Goal: Task Accomplishment & Management: Contribute content

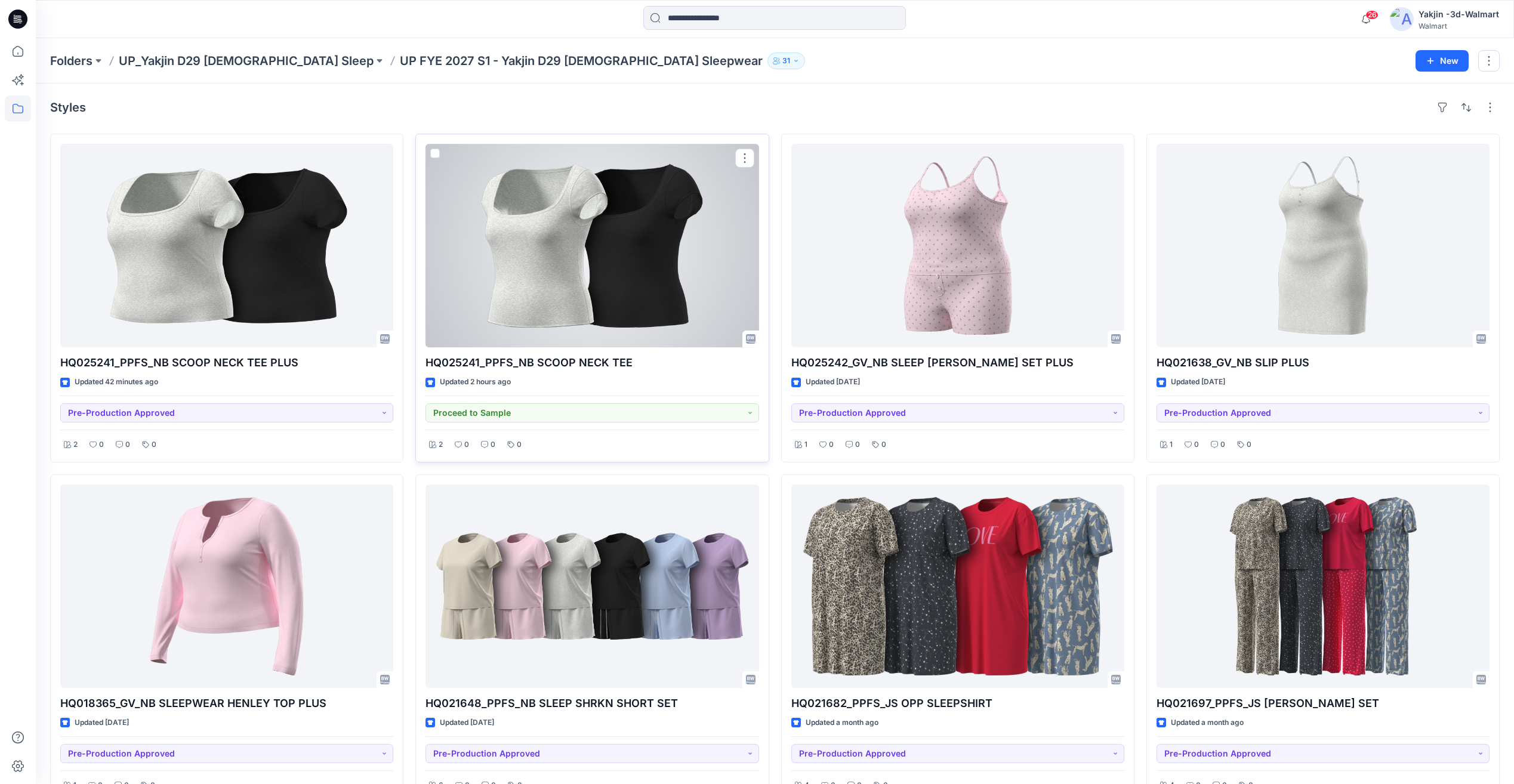
click at [572, 314] on div at bounding box center [591, 245] width 333 height 203
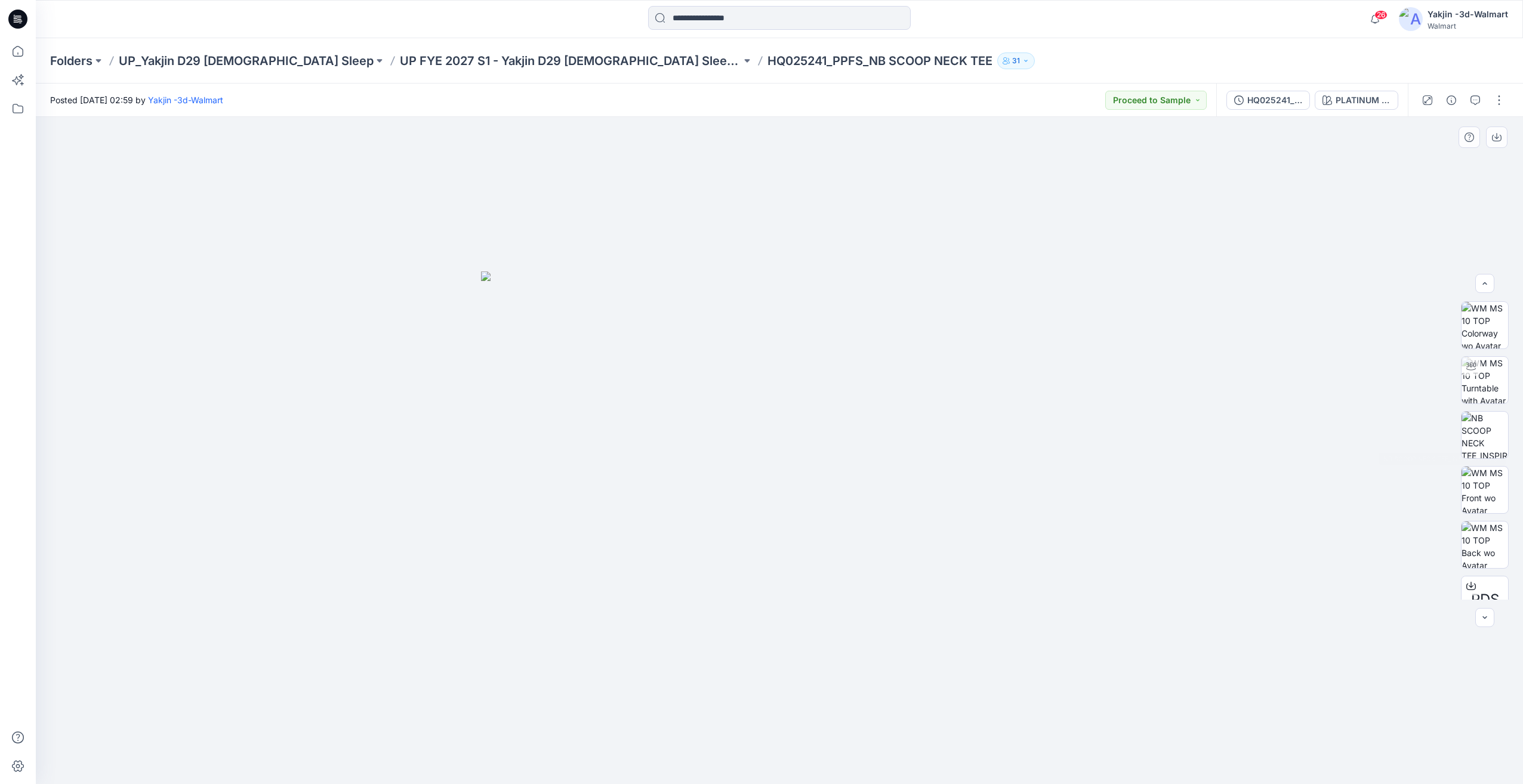
scroll to position [79, 0]
click at [1489, 101] on div at bounding box center [1463, 101] width 110 height 34
click at [1496, 110] on div at bounding box center [1463, 101] width 110 height 34
click at [1498, 105] on button "button" at bounding box center [1499, 100] width 19 height 19
click at [1427, 160] on p "Edit" at bounding box center [1422, 161] width 15 height 13
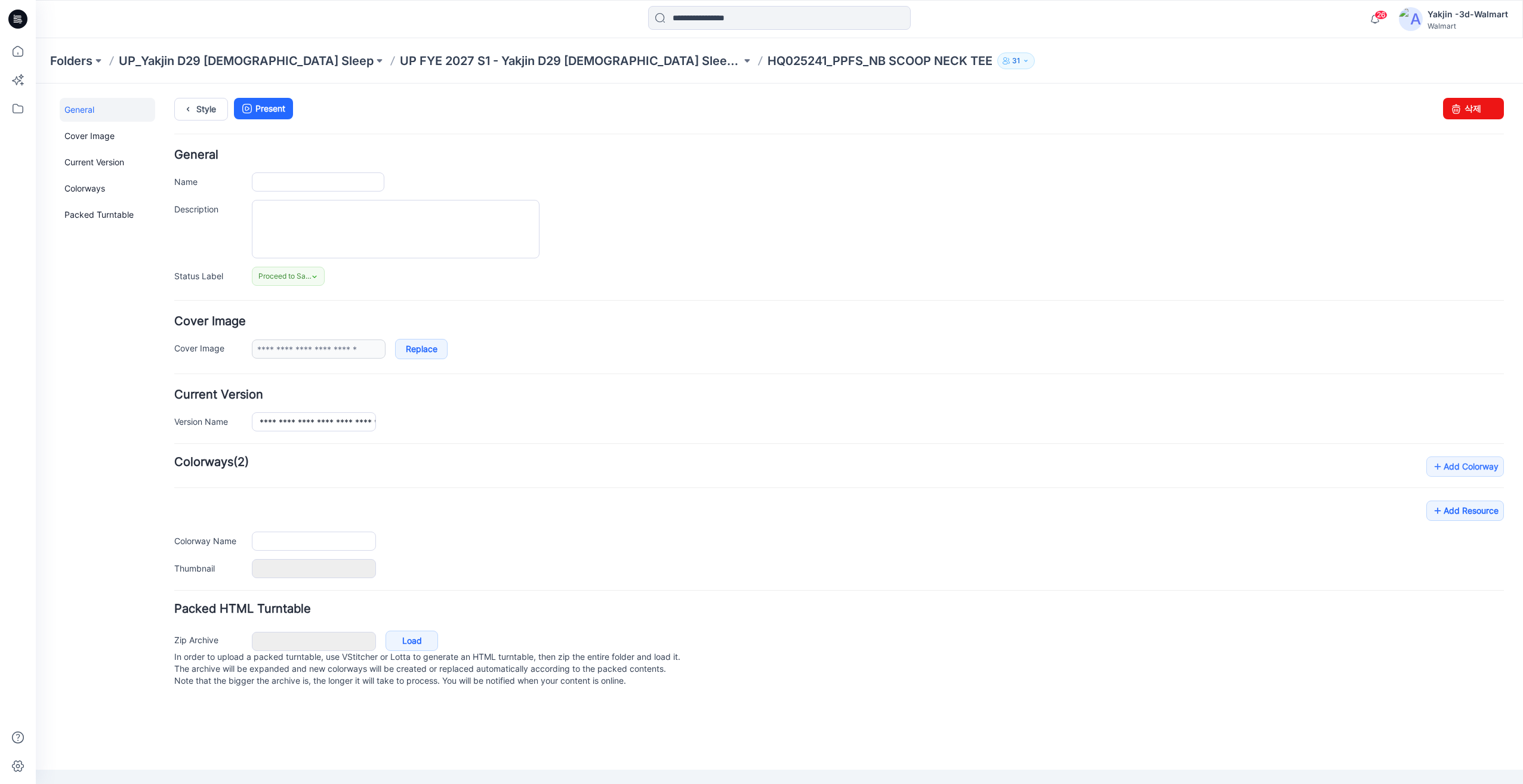
type input "**********"
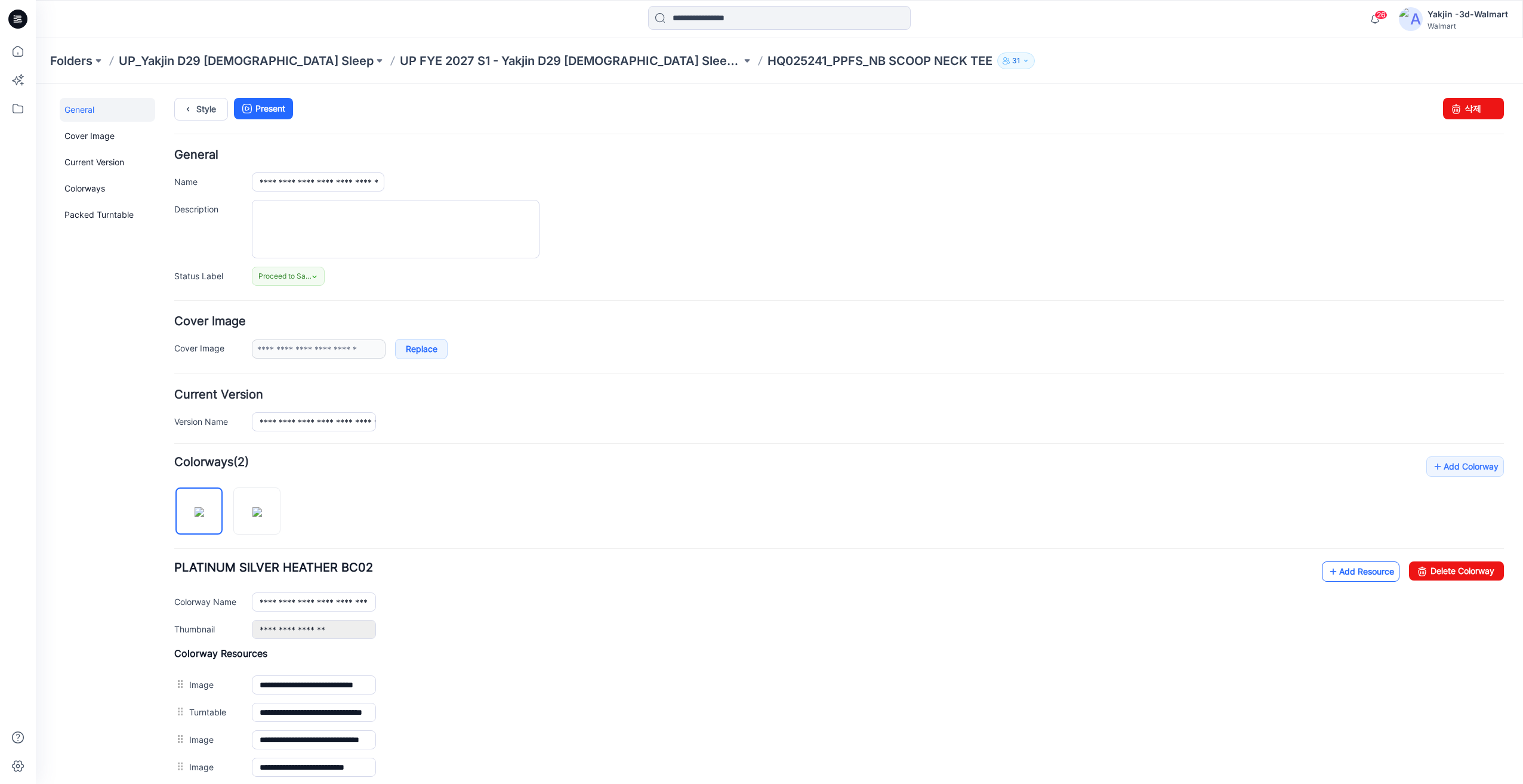
click at [1352, 572] on link "Add Resource" at bounding box center [1360, 571] width 78 height 20
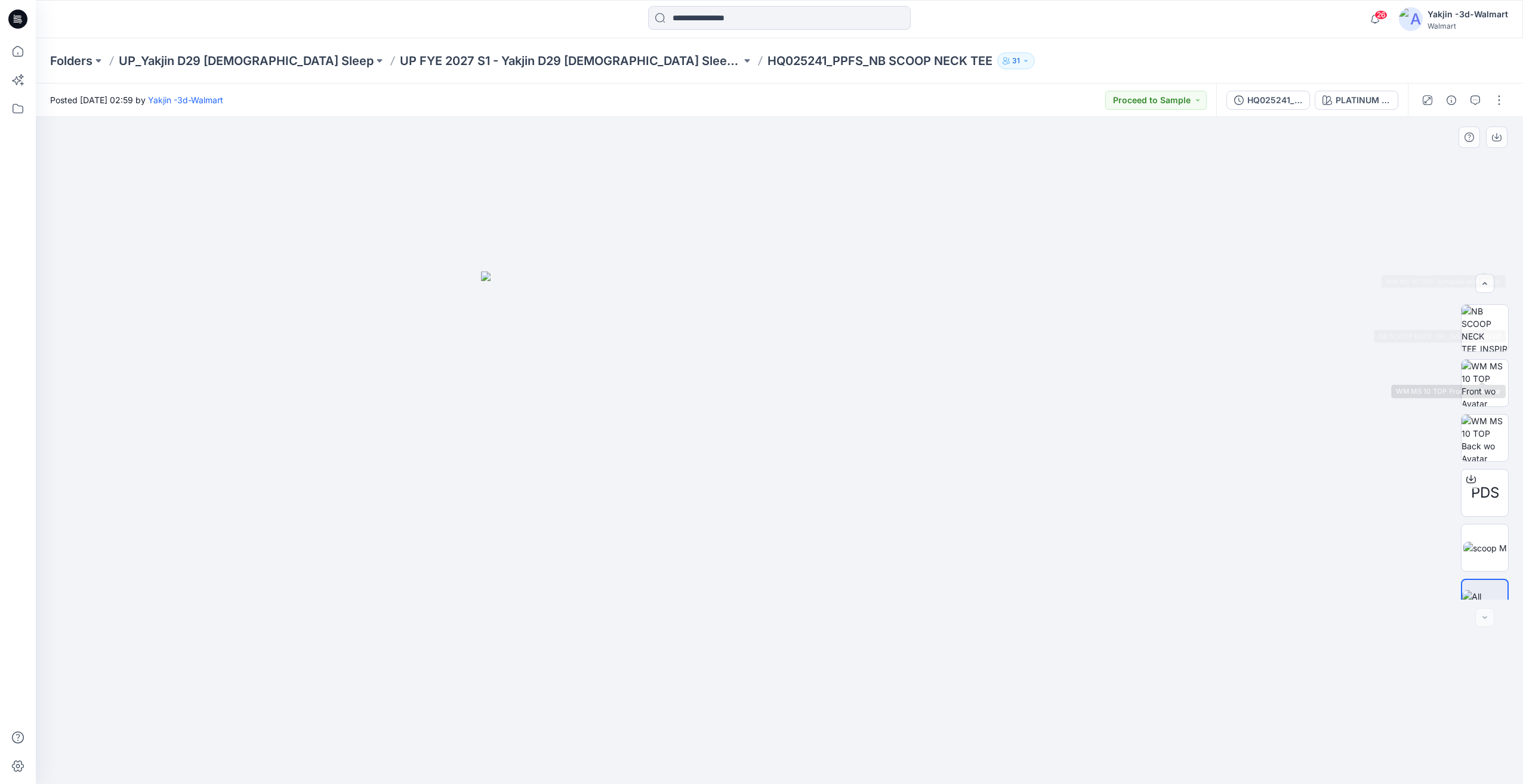
scroll to position [133, 0]
click at [1499, 515] on img at bounding box center [1485, 522] width 43 height 13
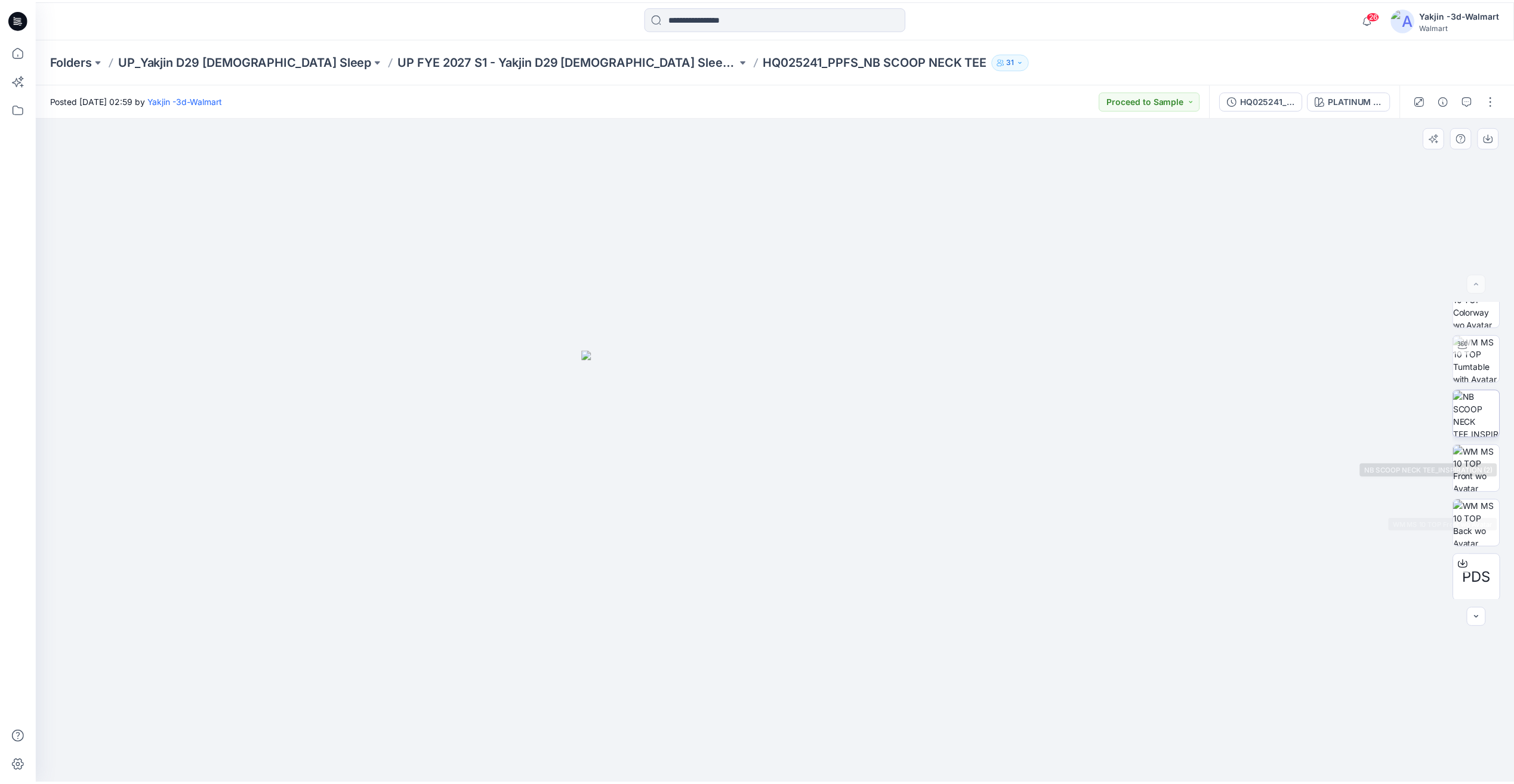
scroll to position [0, 0]
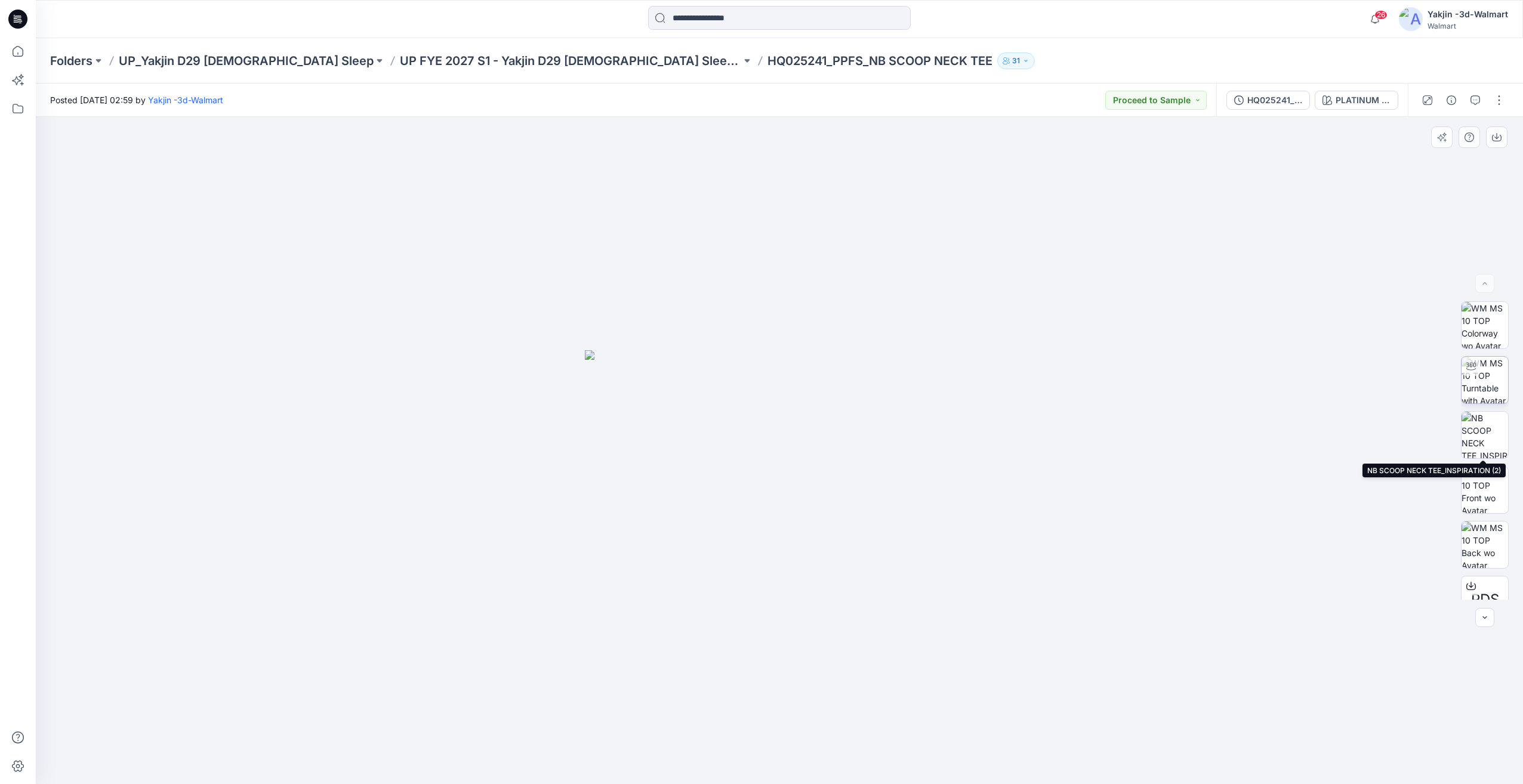
click at [1481, 396] on img at bounding box center [1485, 380] width 47 height 47
click at [557, 62] on p "UP FYE 2027 S1 - Yakjin D29 [DEMOGRAPHIC_DATA] Sleepwear" at bounding box center [571, 61] width 341 height 17
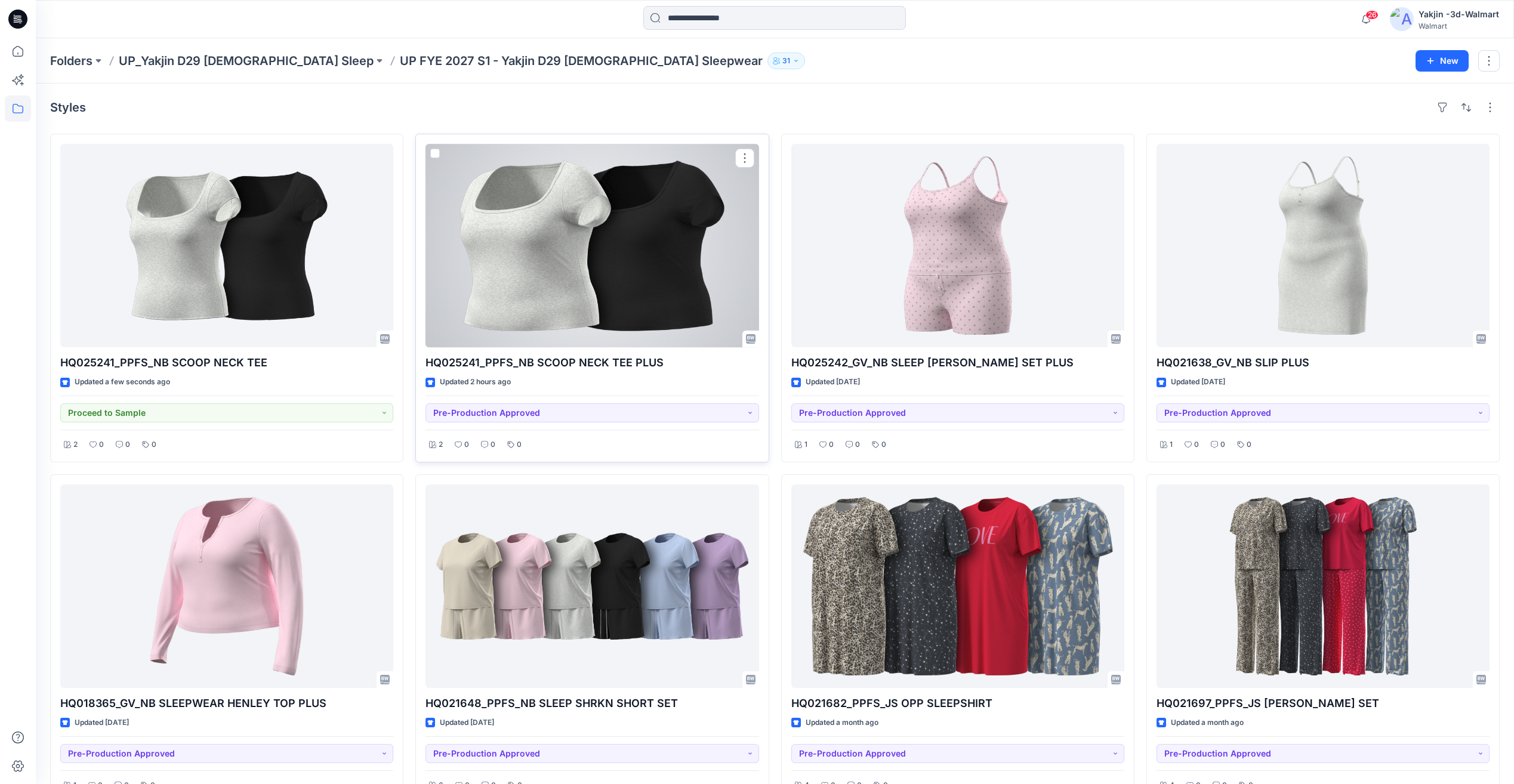
click at [605, 240] on div at bounding box center [591, 245] width 333 height 203
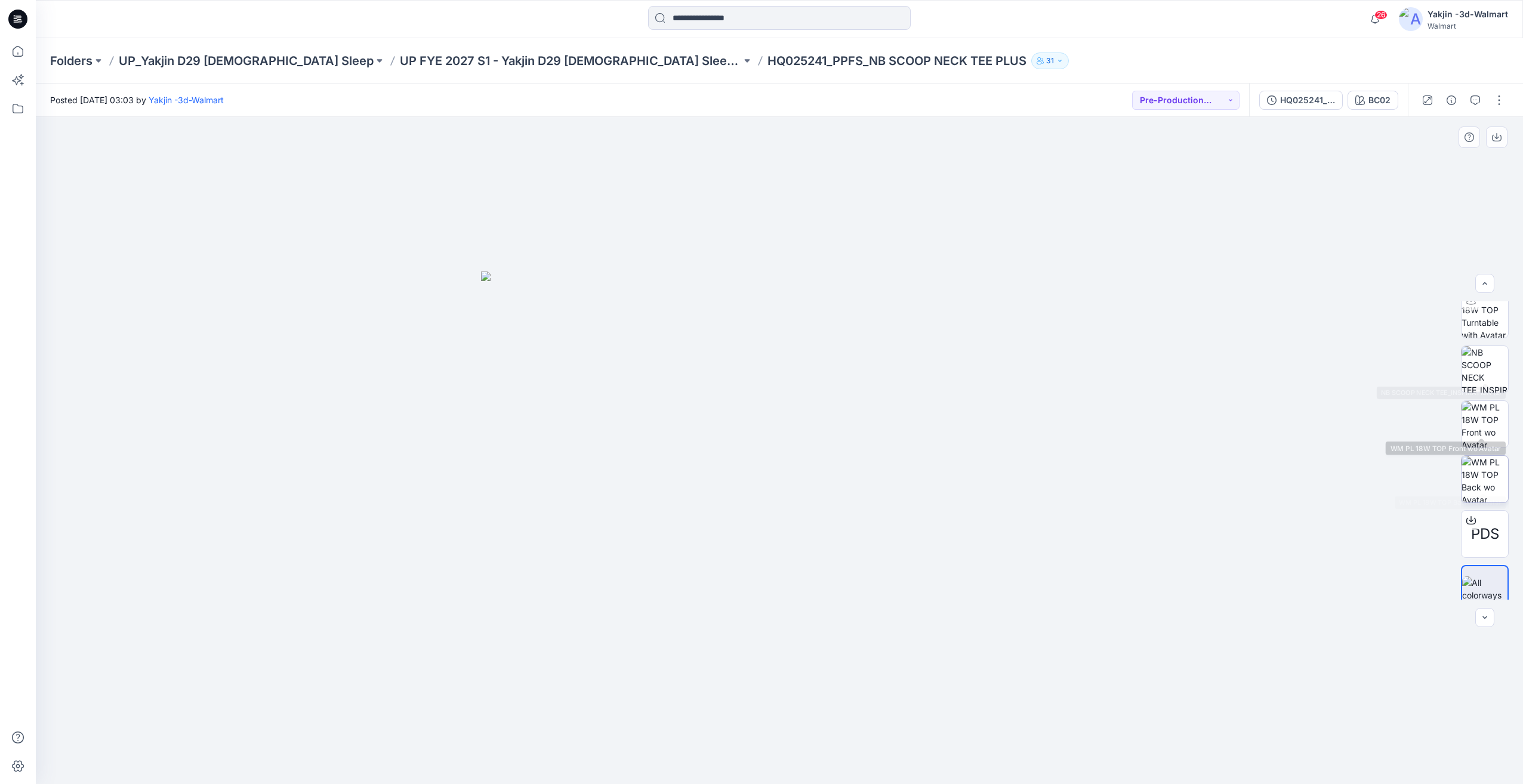
scroll to position [79, 0]
click at [1500, 104] on button "button" at bounding box center [1499, 100] width 19 height 19
click at [1427, 157] on p "Edit" at bounding box center [1422, 161] width 15 height 13
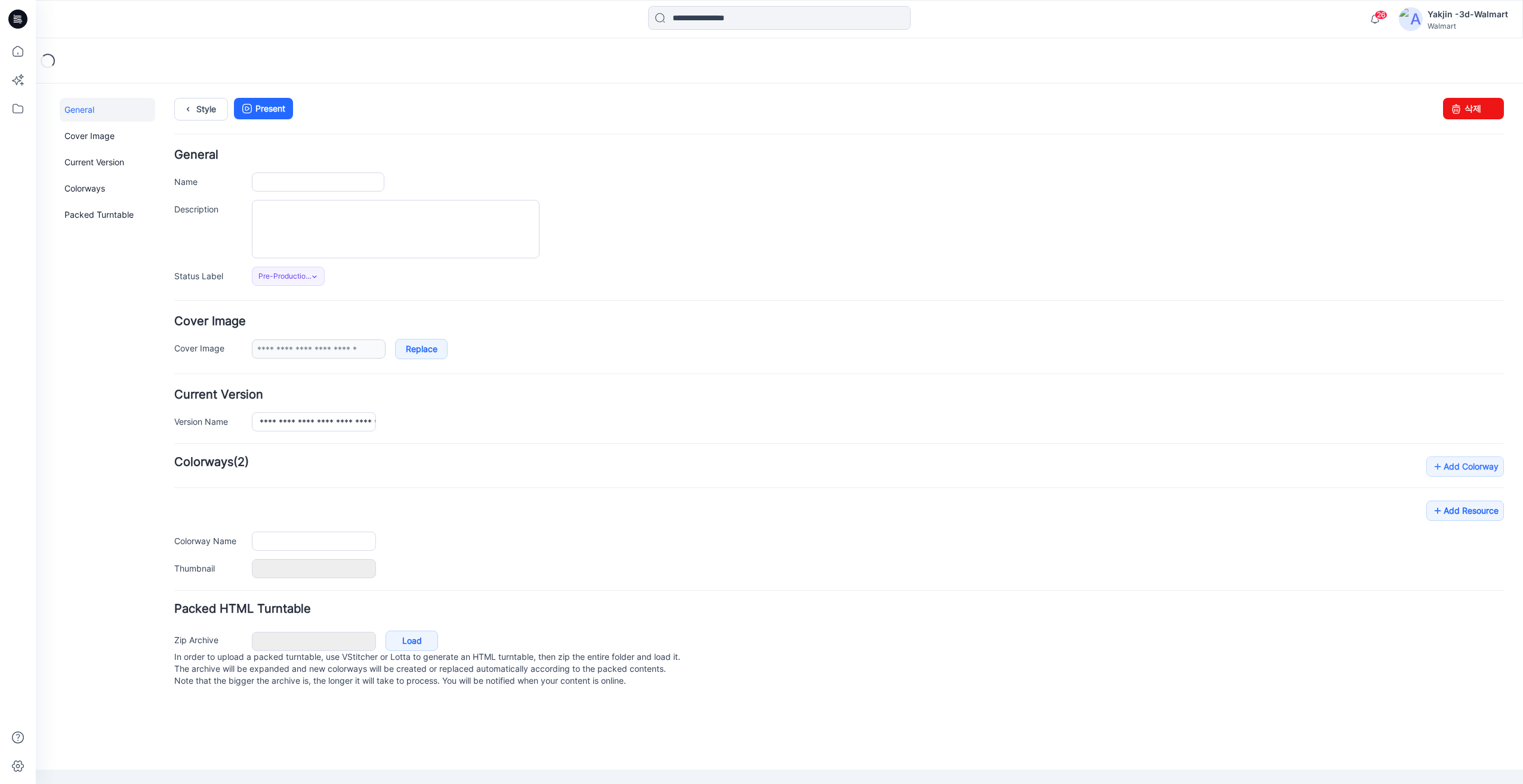
type input "**********"
type input "****"
type input "**********"
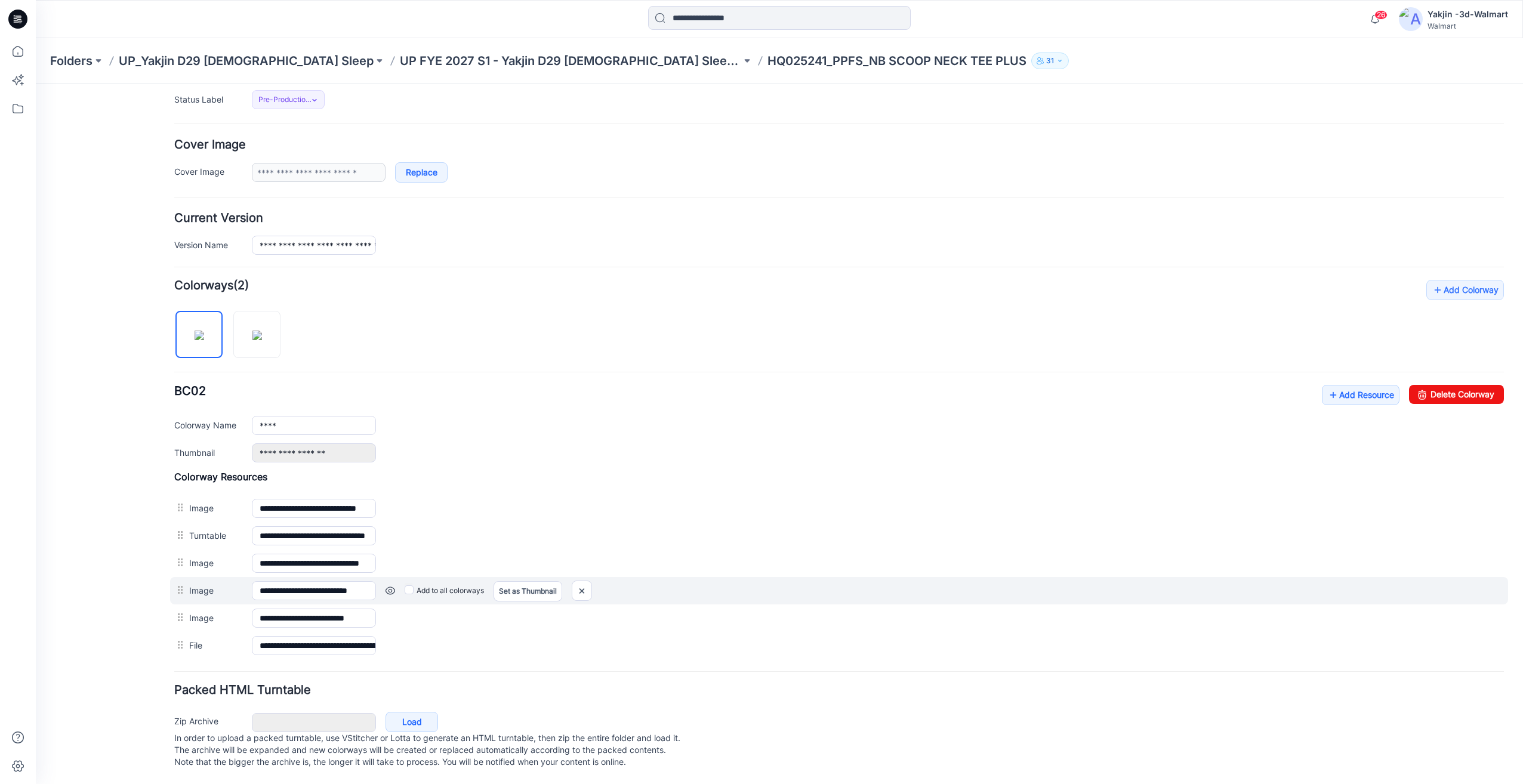
scroll to position [188, 0]
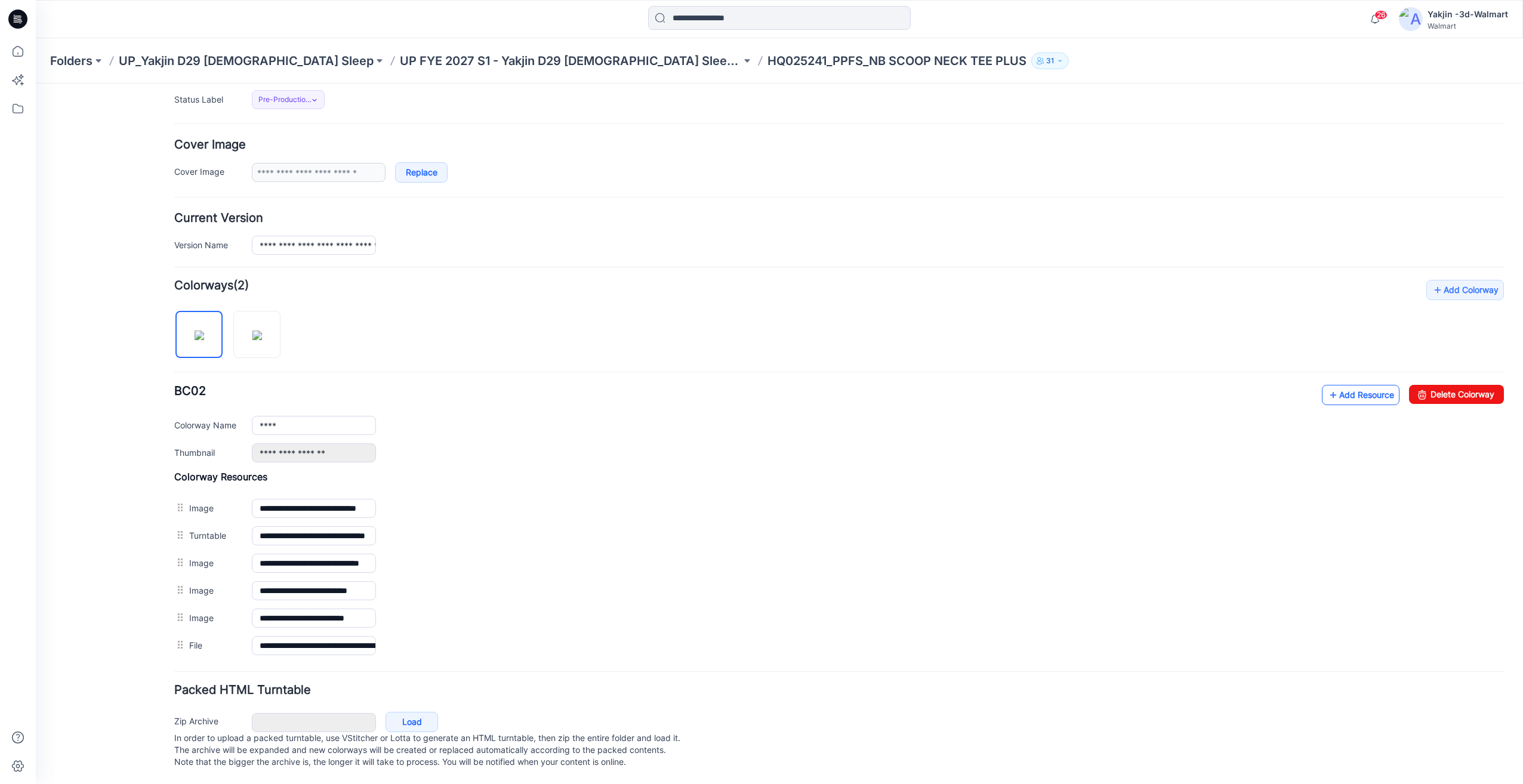
click at [1351, 387] on link "Add Resource" at bounding box center [1360, 394] width 78 height 20
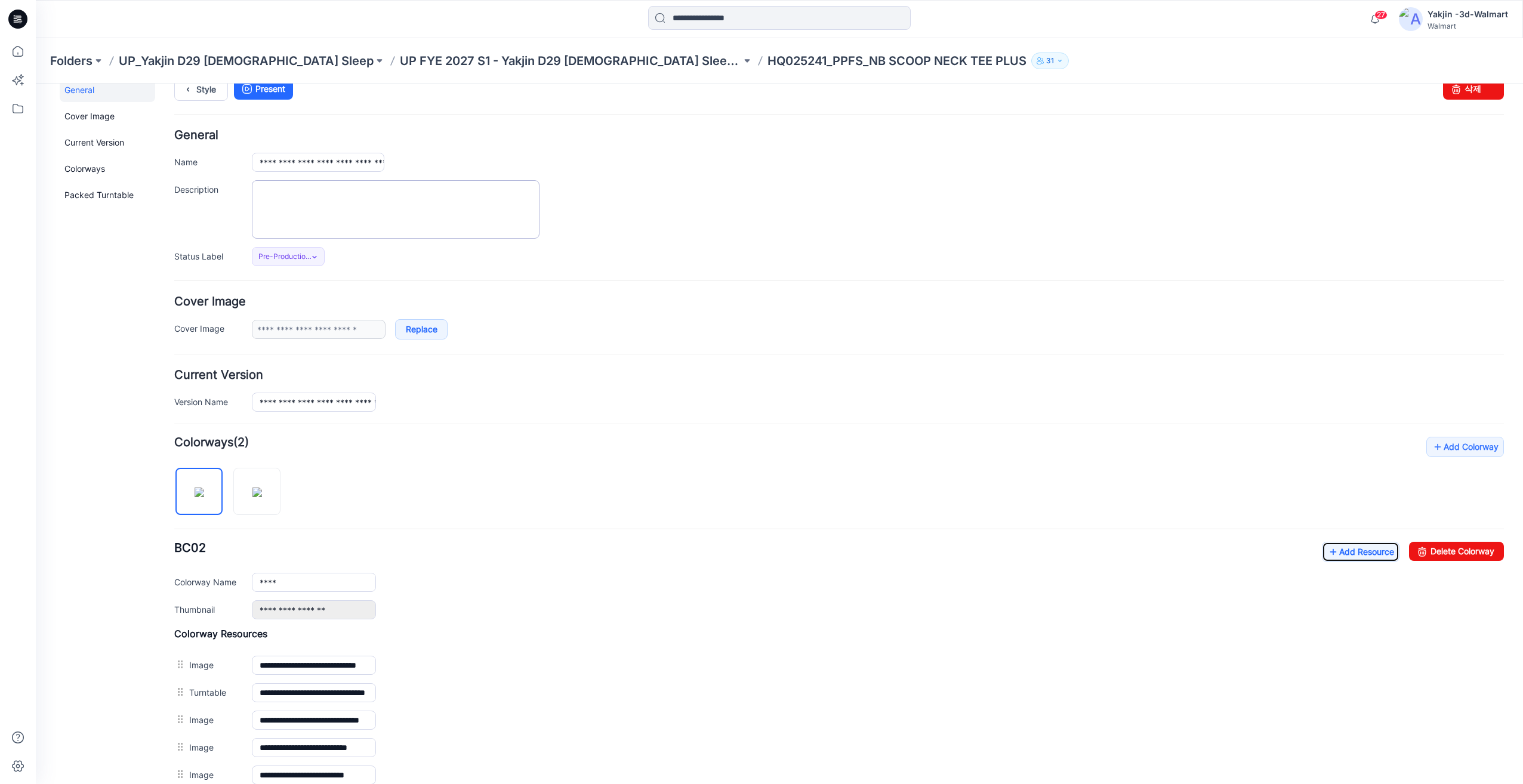
scroll to position [0, 0]
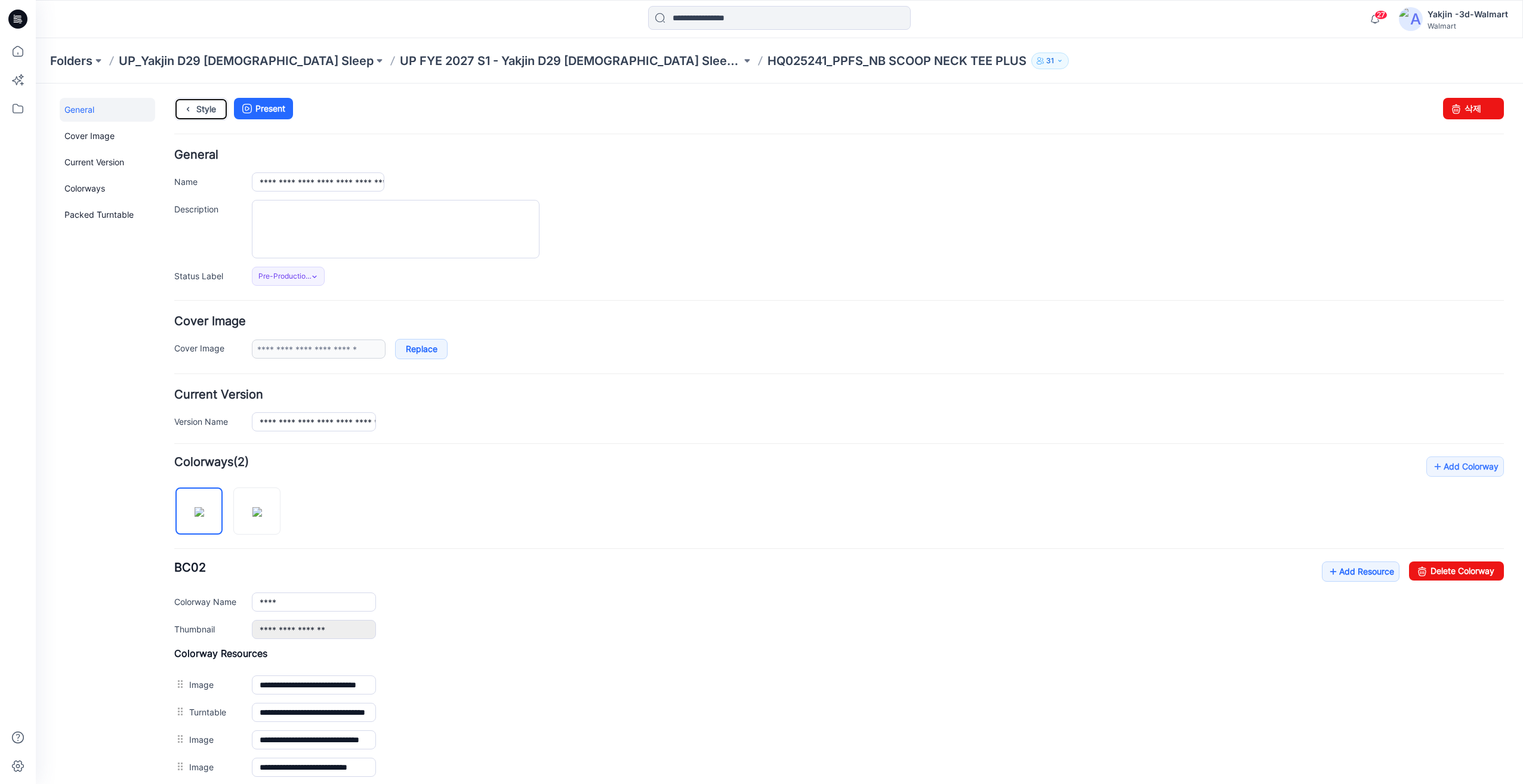
drag, startPoint x: 206, startPoint y: 108, endPoint x: 224, endPoint y: 127, distance: 26.2
click at [206, 108] on link "Style" at bounding box center [201, 109] width 54 height 22
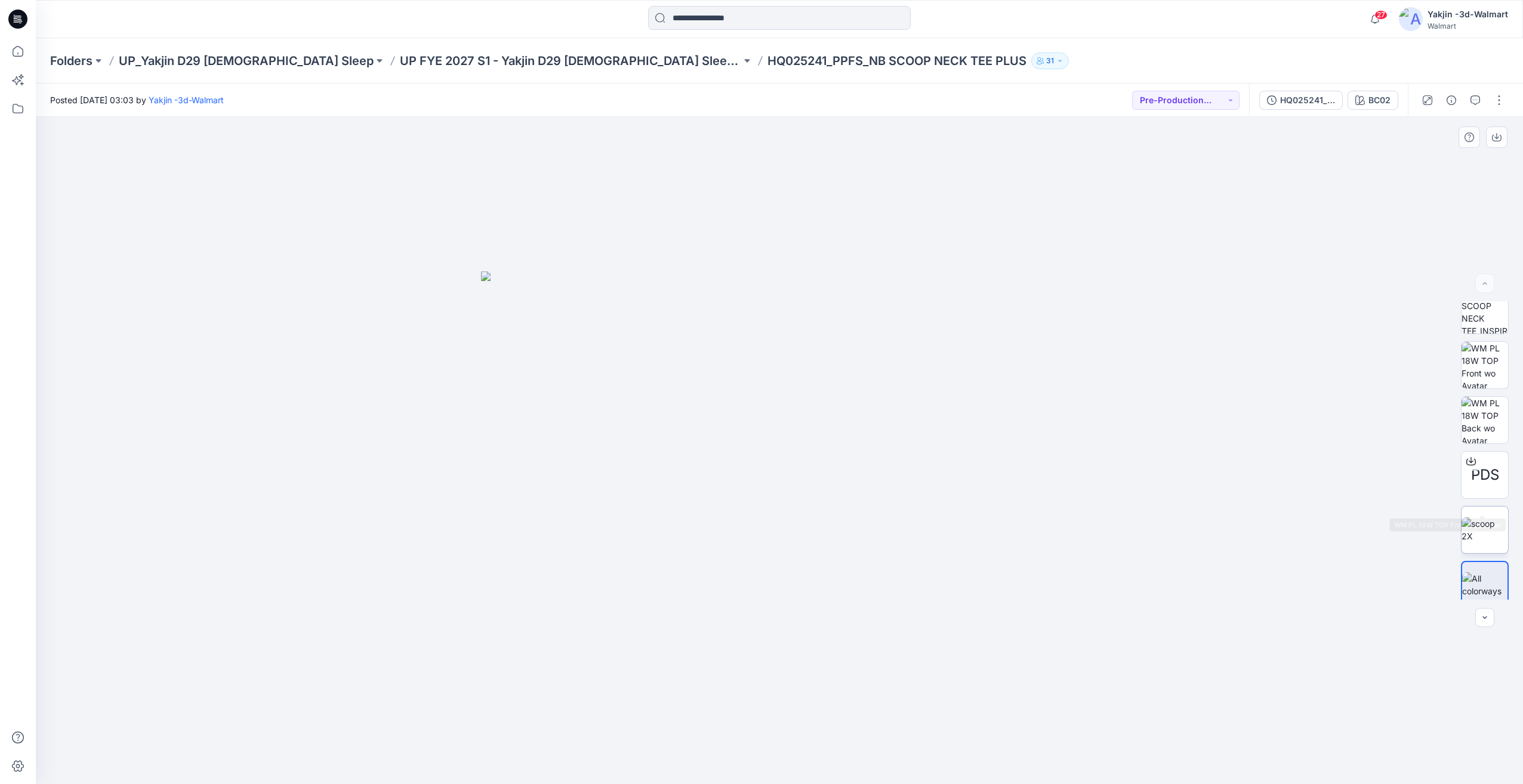
scroll to position [133, 0]
click at [539, 57] on p "UP FYE 2027 S1 - Yakjin D29 [DEMOGRAPHIC_DATA] Sleepwear" at bounding box center [571, 61] width 341 height 17
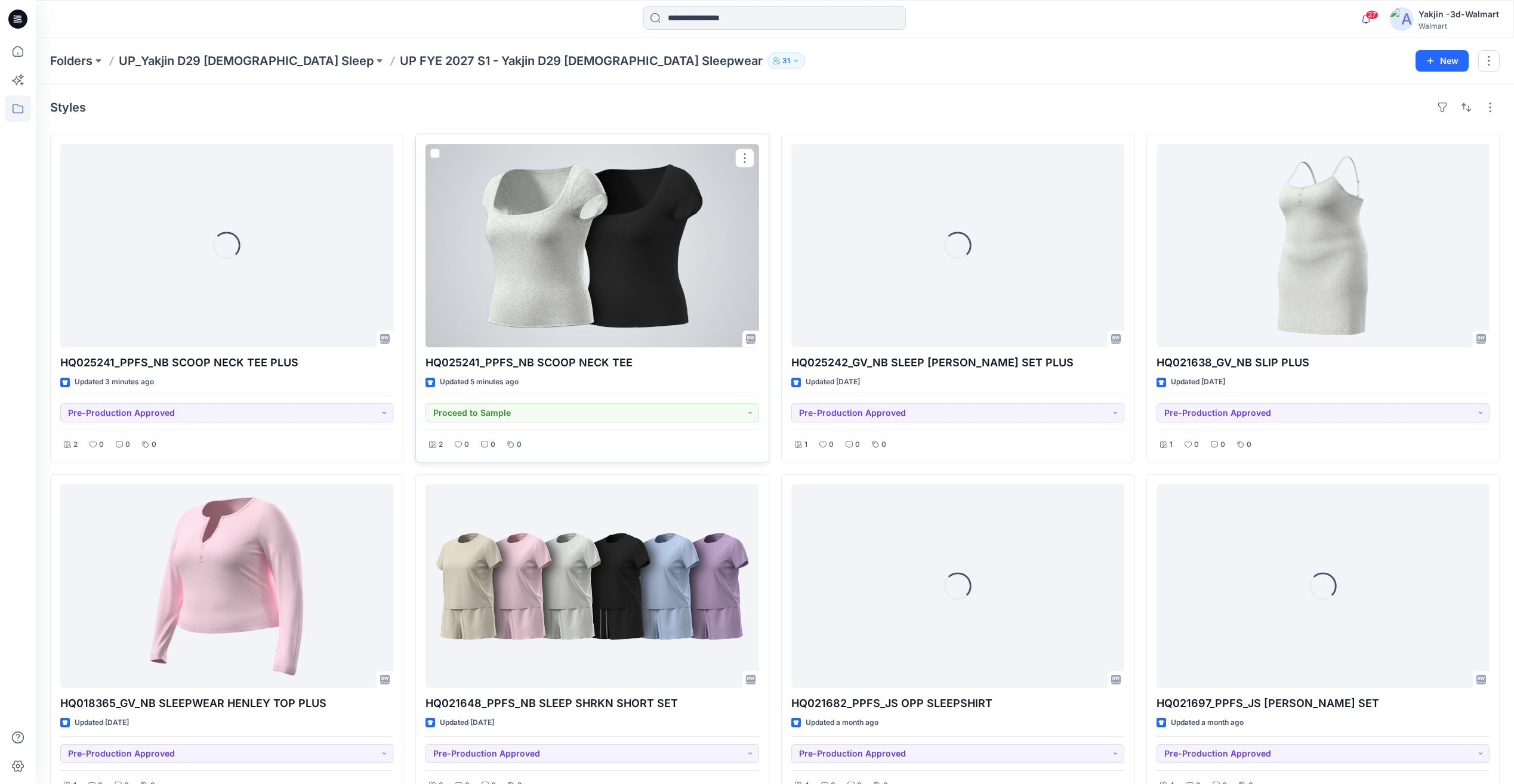
click at [532, 317] on div at bounding box center [591, 245] width 333 height 203
